Goal: Contribute content

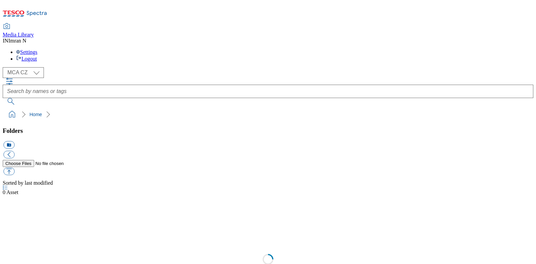
select select "flare-mca-cz"
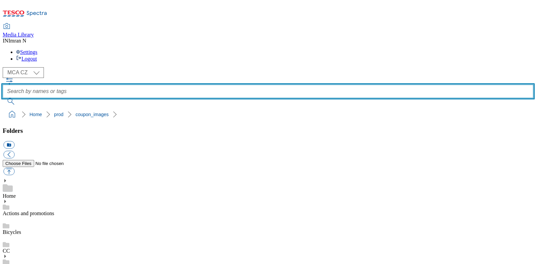
click at [266, 85] on input "text" at bounding box center [268, 91] width 531 height 13
type input "G48"
click at [3, 98] on button "submit" at bounding box center [11, 101] width 17 height 7
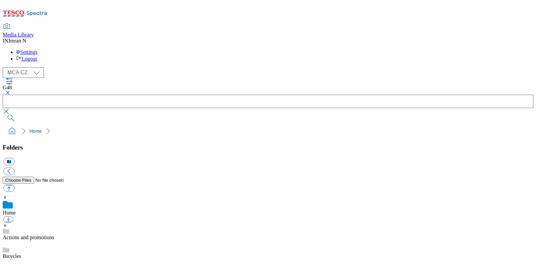
click at [11, 91] on button "button" at bounding box center [7, 93] width 8 height 4
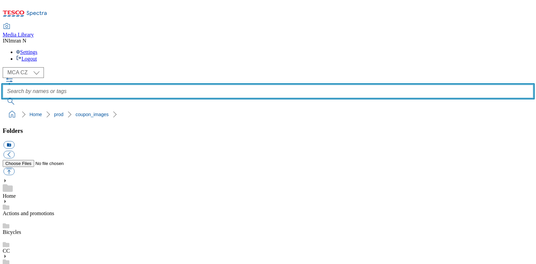
click at [251, 85] on input "text" at bounding box center [268, 91] width 531 height 13
type input "G48"
click at [3, 98] on button "submit" at bounding box center [11, 101] width 17 height 7
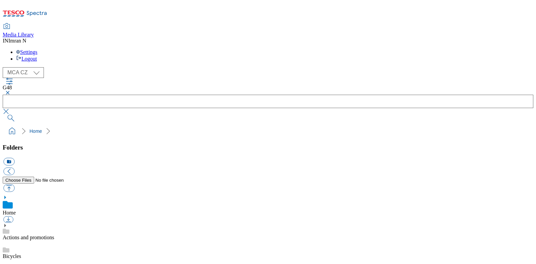
click at [11, 91] on button "button" at bounding box center [7, 93] width 8 height 4
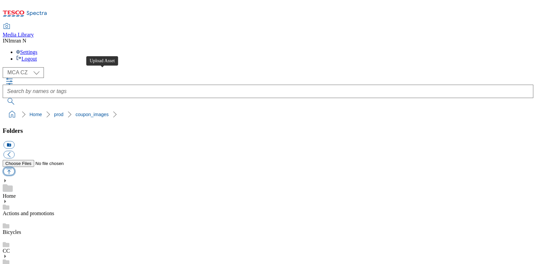
click at [14, 168] on button "button" at bounding box center [8, 172] width 11 height 8
type input "C:\fakepath\G48_1103_T.jpg"
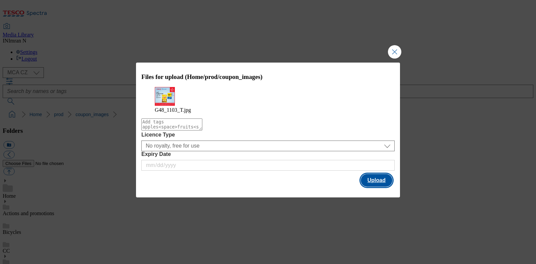
click at [378, 183] on button "Upload" at bounding box center [377, 180] width 32 height 13
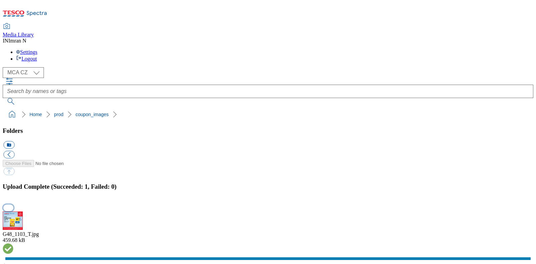
click at [13, 205] on button "button" at bounding box center [8, 208] width 10 height 6
